Goal: Navigation & Orientation: Find specific page/section

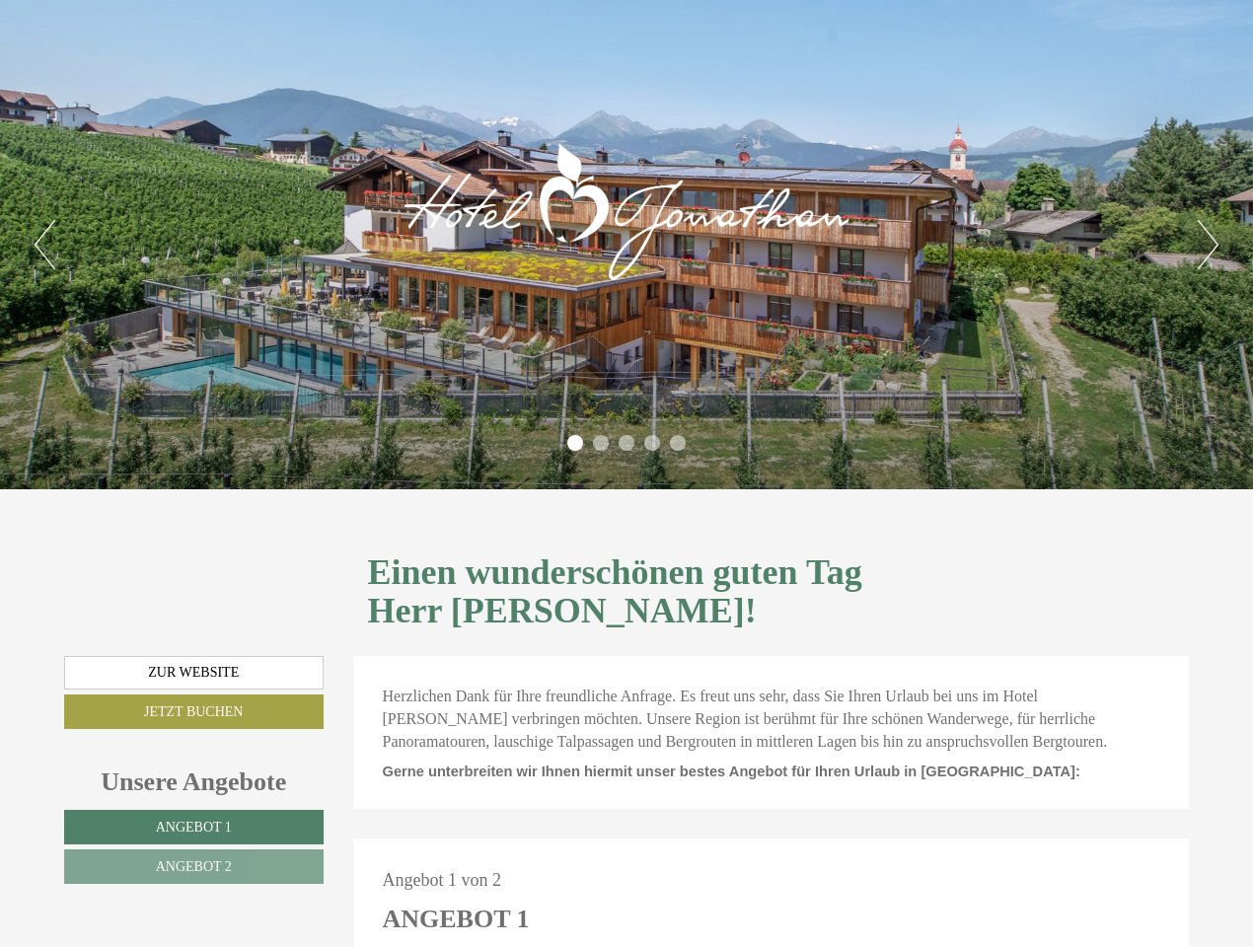
click at [626, 473] on div "Previous Next 1 2 3 4 5" at bounding box center [626, 244] width 1253 height 489
click at [44, 245] on button "Previous" at bounding box center [45, 244] width 21 height 49
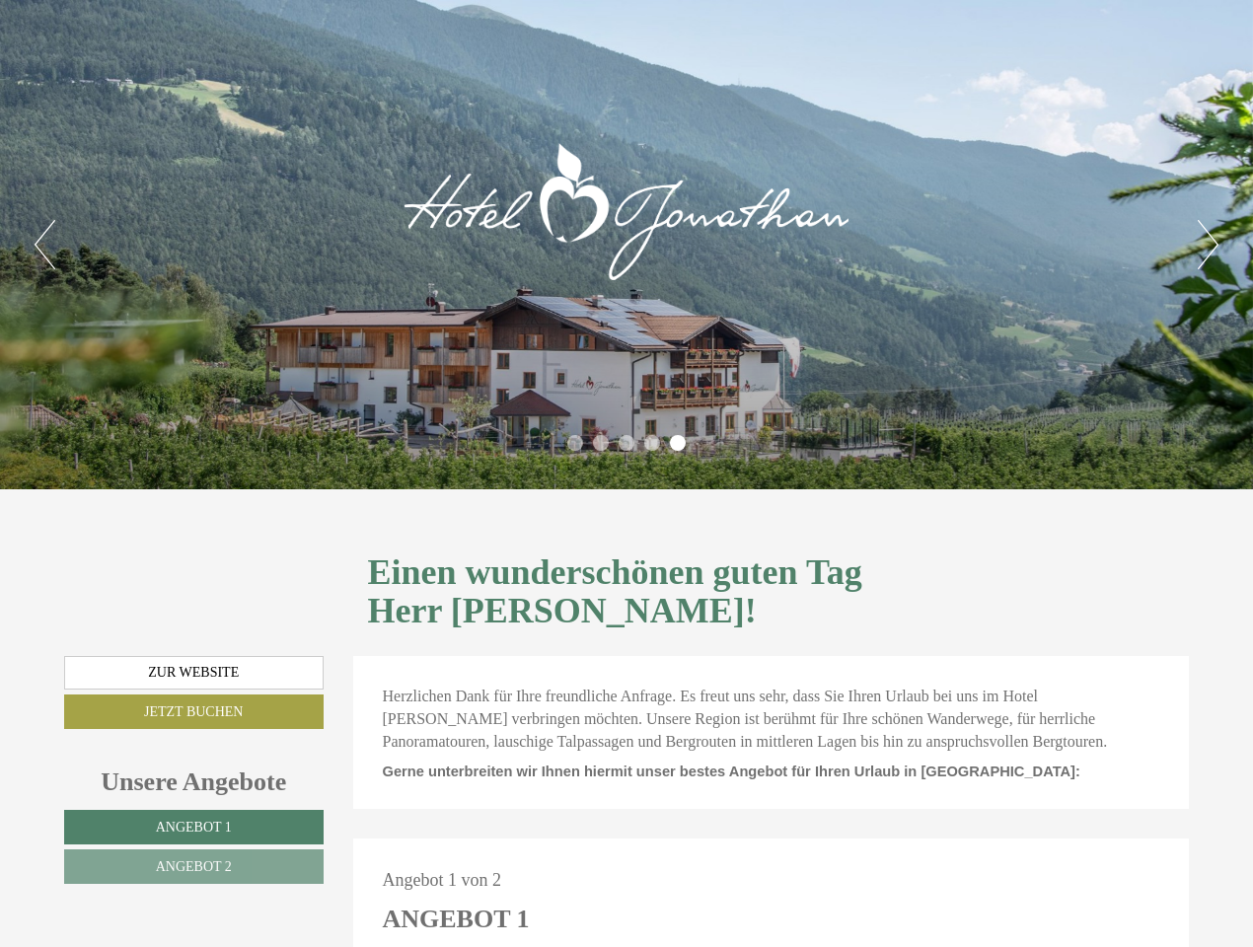
click at [1207, 245] on button "Next" at bounding box center [1207, 244] width 21 height 49
click at [575, 443] on li "1" at bounding box center [575, 443] width 16 height 16
click at [601, 443] on li "2" at bounding box center [601, 443] width 16 height 16
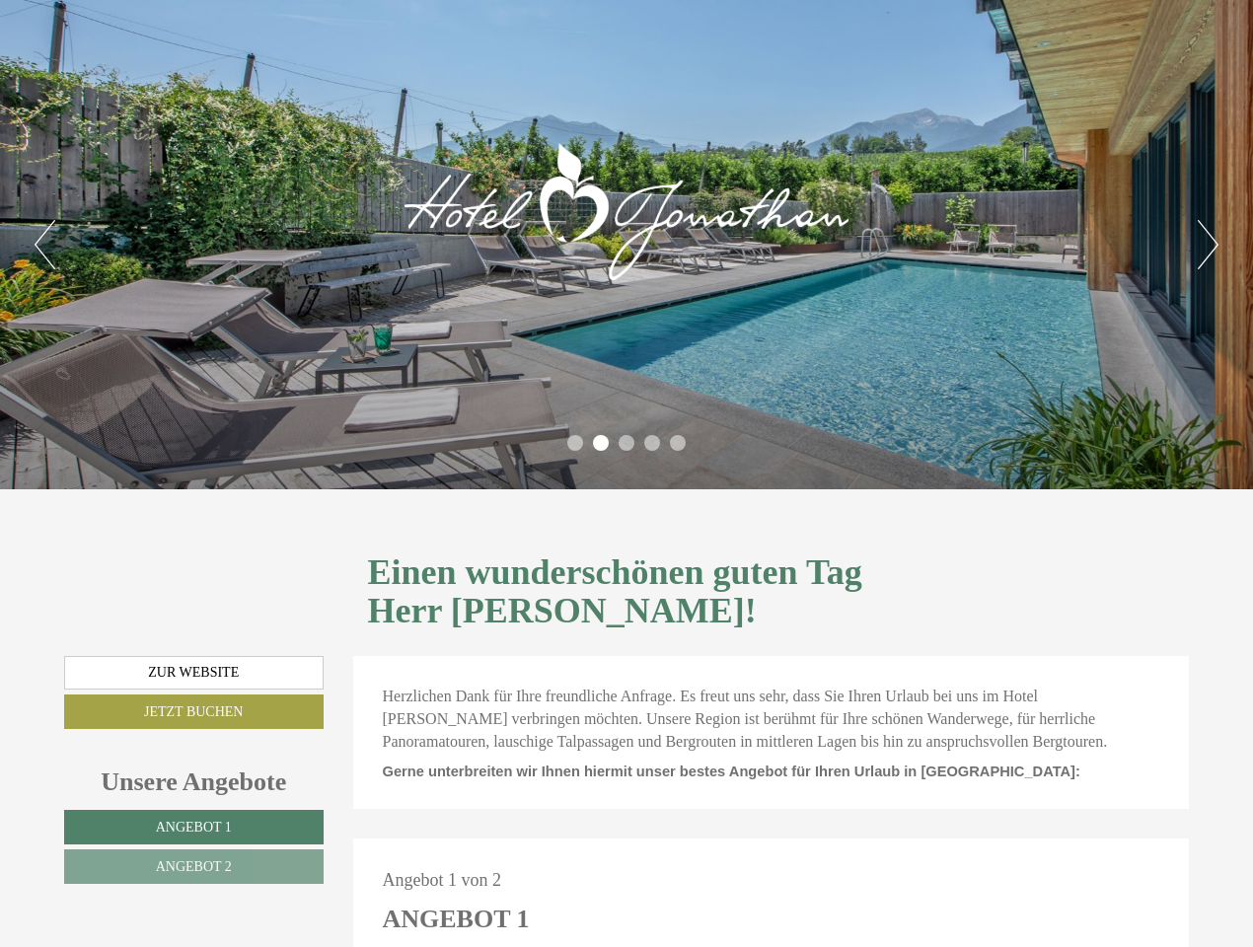
click at [626, 443] on li "3" at bounding box center [626, 443] width 16 height 16
click at [652, 443] on li "4" at bounding box center [652, 443] width 16 height 16
click at [678, 443] on li "5" at bounding box center [678, 443] width 16 height 16
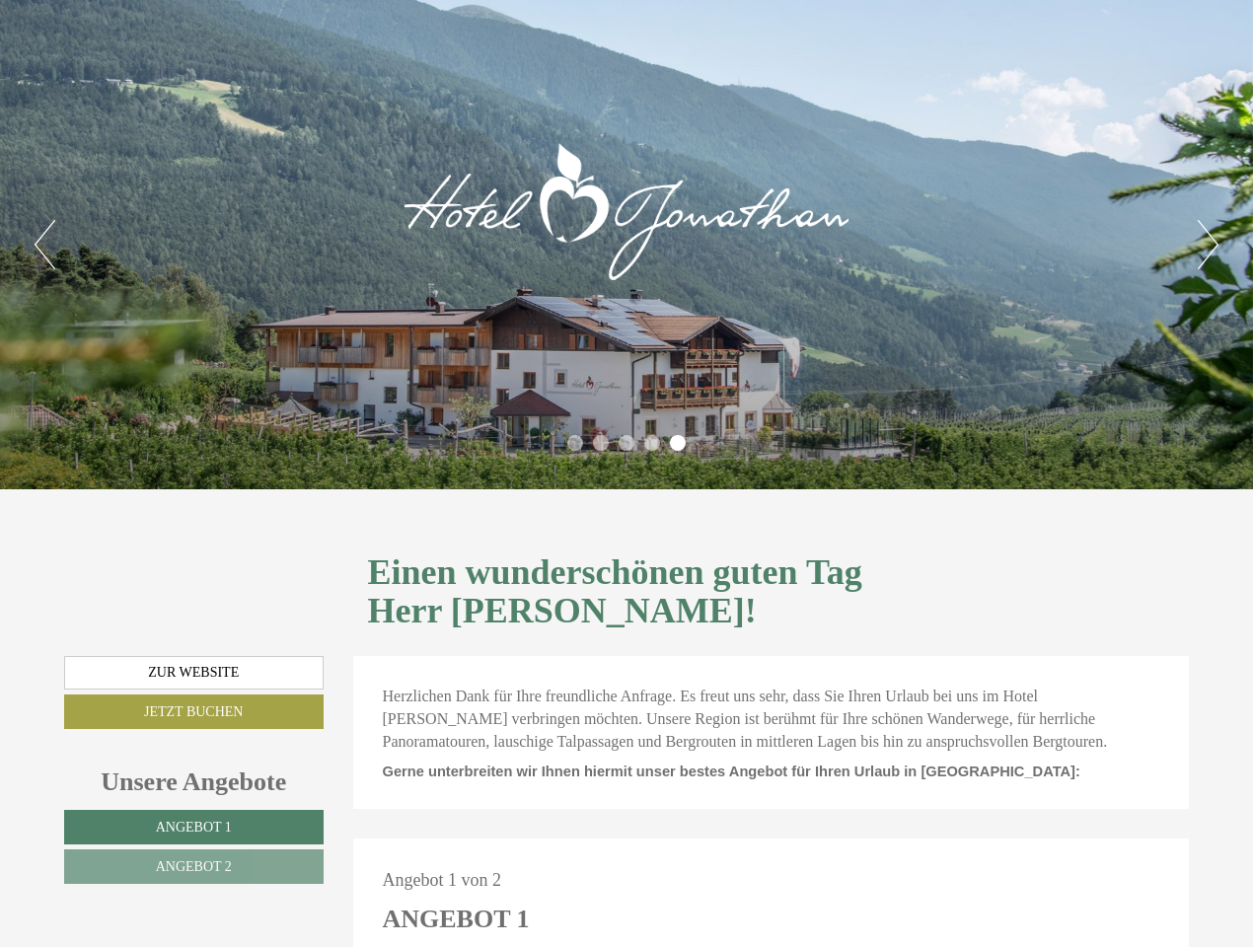
click at [193, 820] on span "Angebot 1" at bounding box center [194, 827] width 76 height 15
